Goal: Find contact information: Obtain details needed to contact an individual or organization

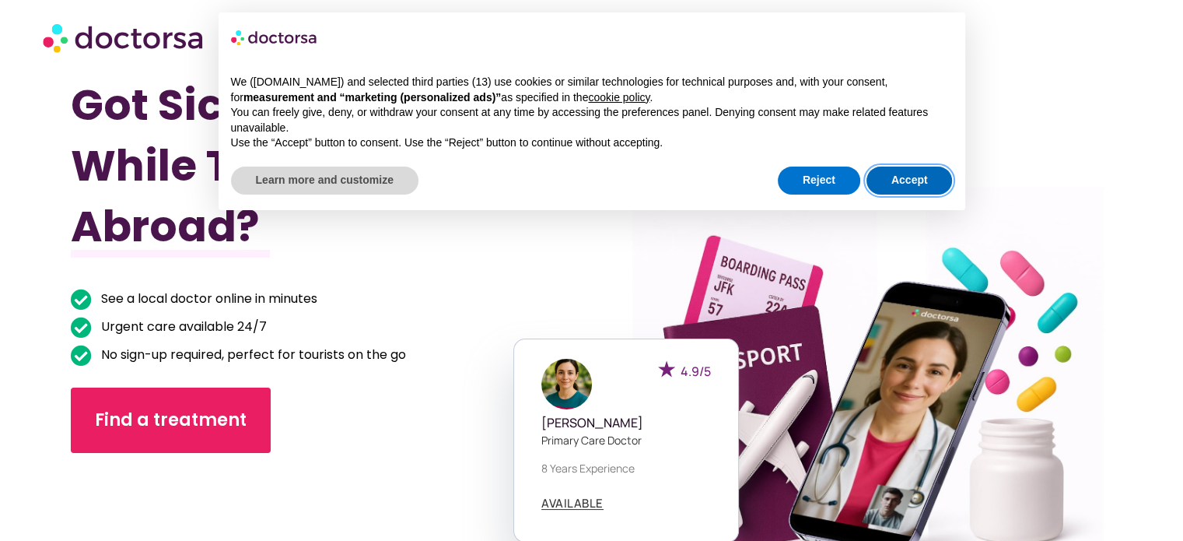
click at [906, 167] on button "Accept" at bounding box center [910, 181] width 86 height 28
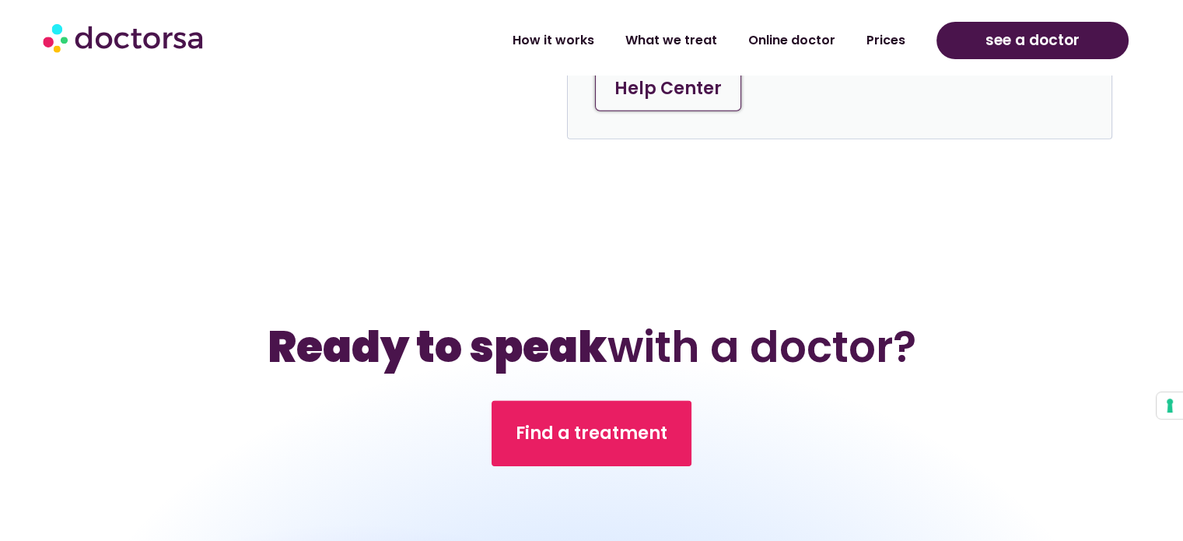
scroll to position [5387, 0]
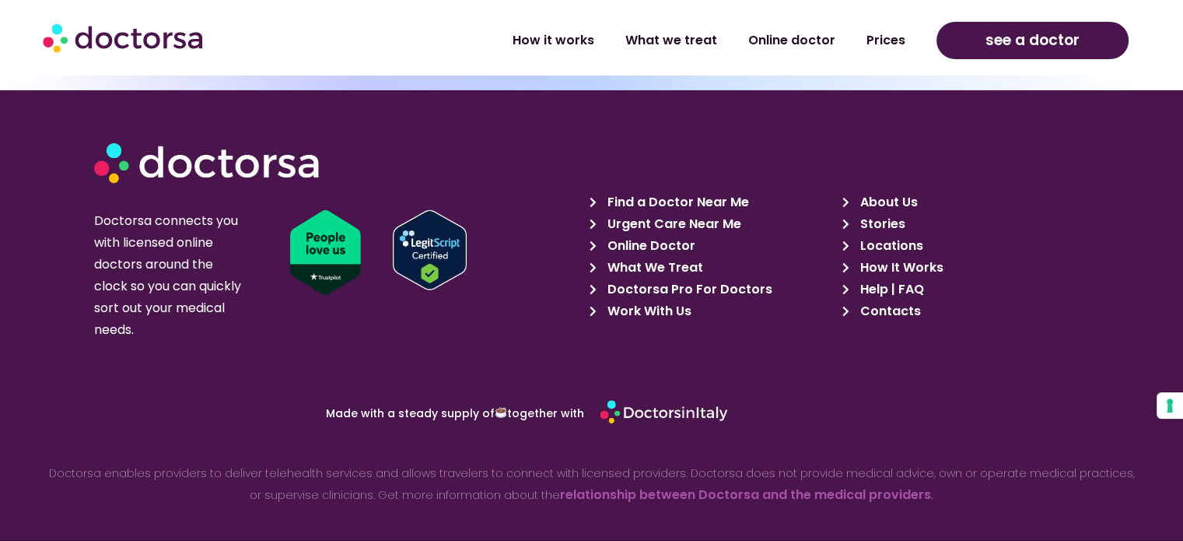
click at [889, 300] on span "Contacts" at bounding box center [888, 311] width 65 height 22
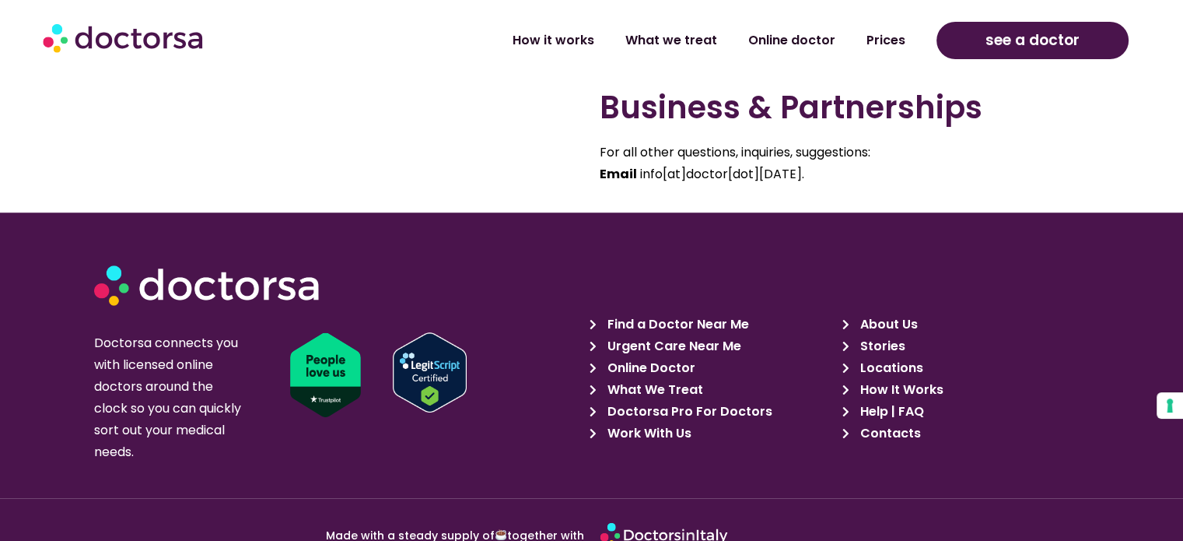
scroll to position [1288, 0]
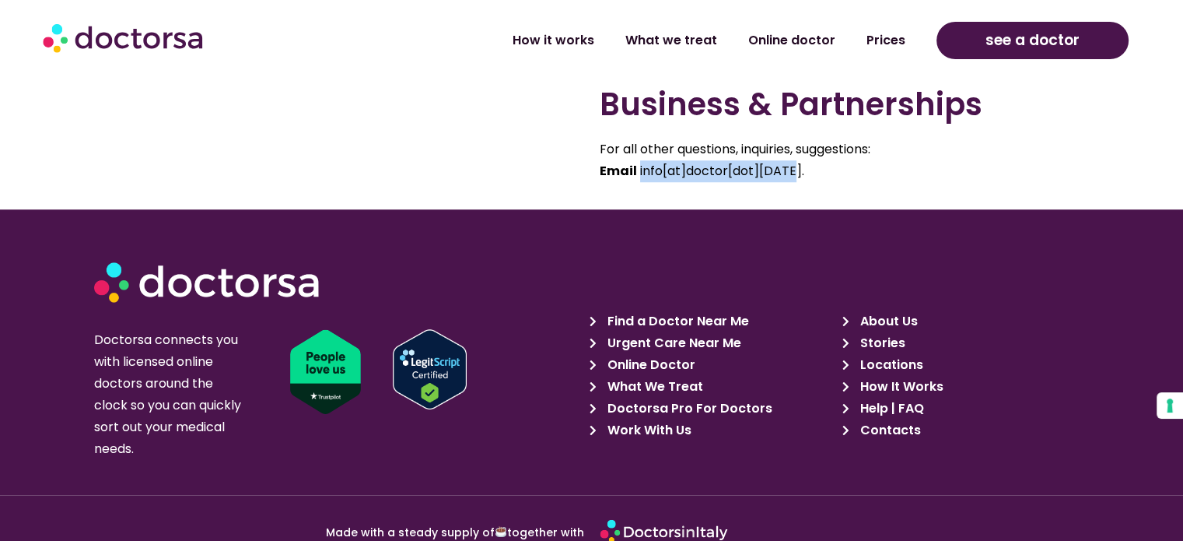
drag, startPoint x: 638, startPoint y: 174, endPoint x: 794, endPoint y: 171, distance: 156.4
click at [794, 171] on span "info[at]doctor[dot][DATE]." at bounding box center [722, 171] width 164 height 18
copy span "info[at]doctor[dot][DATE]"
